Goal: Transaction & Acquisition: Purchase product/service

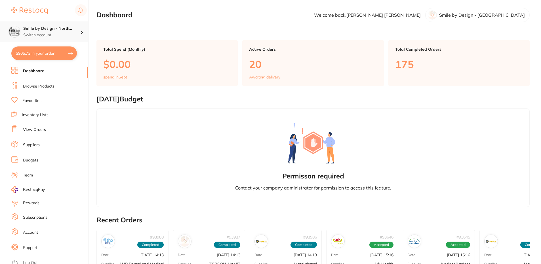
click at [58, 27] on h4 "Smile by Design - North..." at bounding box center [51, 29] width 57 height 6
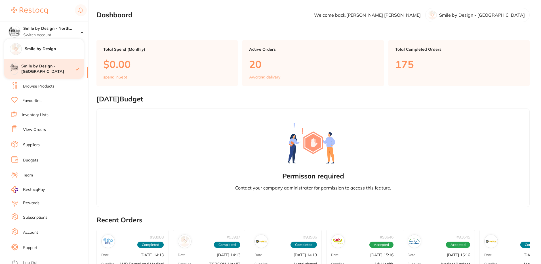
click at [56, 71] on h4 "Smile by Design - [GEOGRAPHIC_DATA]" at bounding box center [48, 68] width 54 height 11
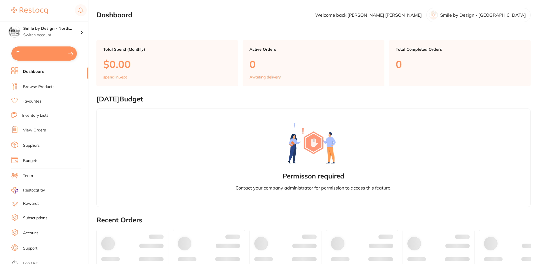
click at [51, 86] on link "Browse Products" at bounding box center [38, 87] width 31 height 6
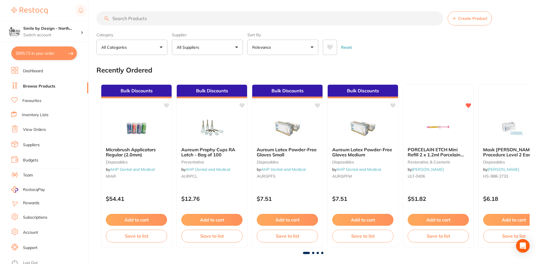
click at [209, 18] on input "search" at bounding box center [269, 18] width 346 height 14
type input "quad tray"
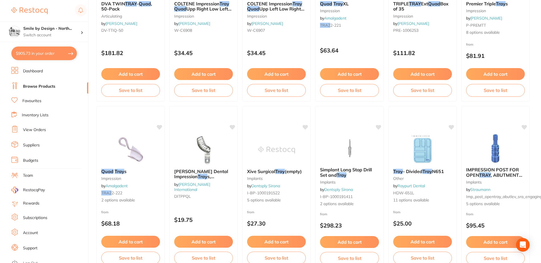
scroll to position [142, 0]
click at [147, 239] on button "Add to cart" at bounding box center [130, 242] width 59 height 12
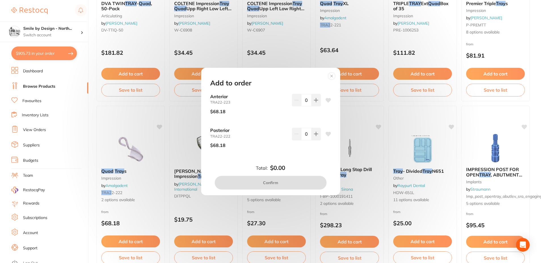
click at [326, 134] on icon at bounding box center [327, 134] width 5 height 5
click at [315, 134] on icon at bounding box center [316, 134] width 4 height 4
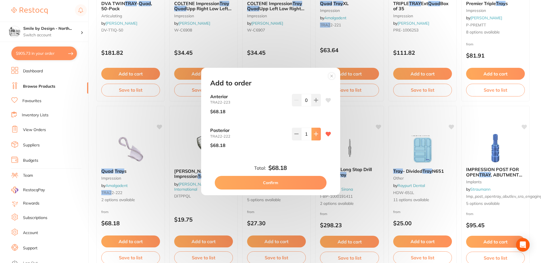
click at [315, 134] on icon at bounding box center [316, 134] width 4 height 4
click at [298, 134] on button at bounding box center [296, 134] width 9 height 12
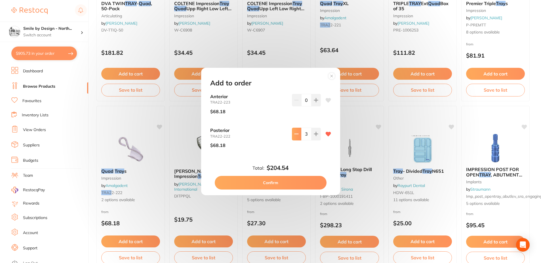
type input "2"
click at [279, 183] on button "Confirm" at bounding box center [271, 183] width 112 height 14
